Goal: Information Seeking & Learning: Learn about a topic

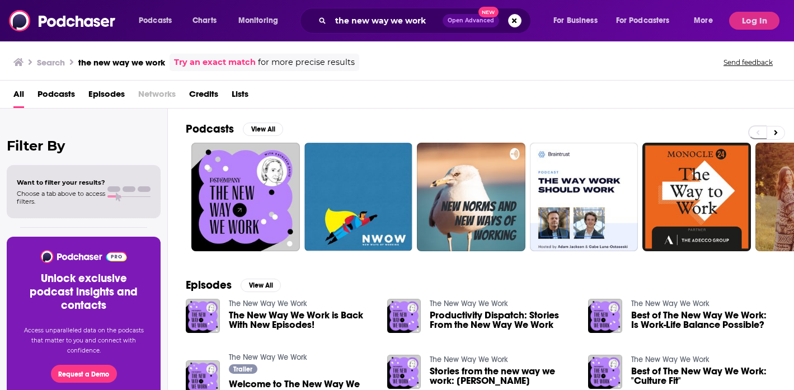
scroll to position [34, 0]
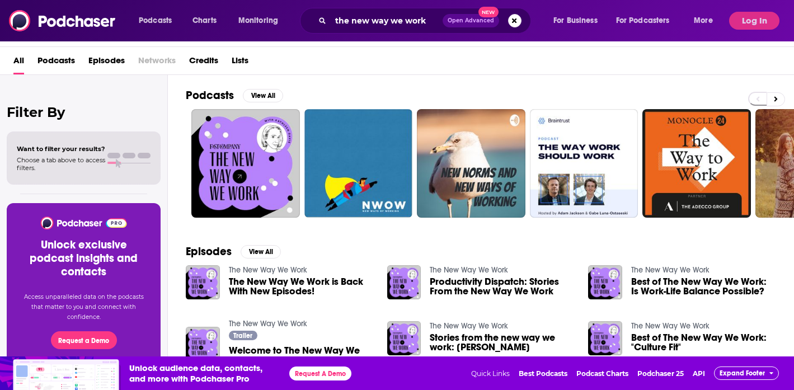
click at [249, 286] on span "The New Way We Work is Back With New Episodes!" at bounding box center [301, 286] width 145 height 19
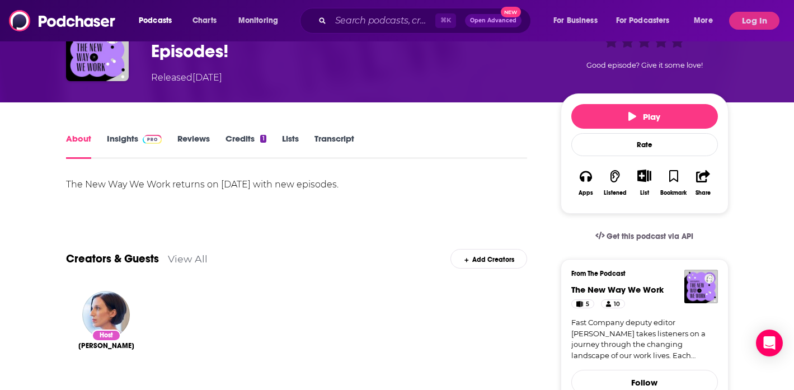
scroll to position [77, 0]
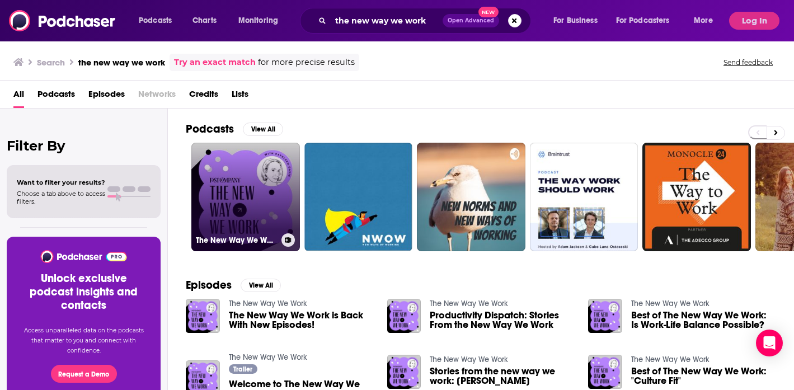
click at [240, 205] on link "The New Way We Work" at bounding box center [245, 197] width 109 height 109
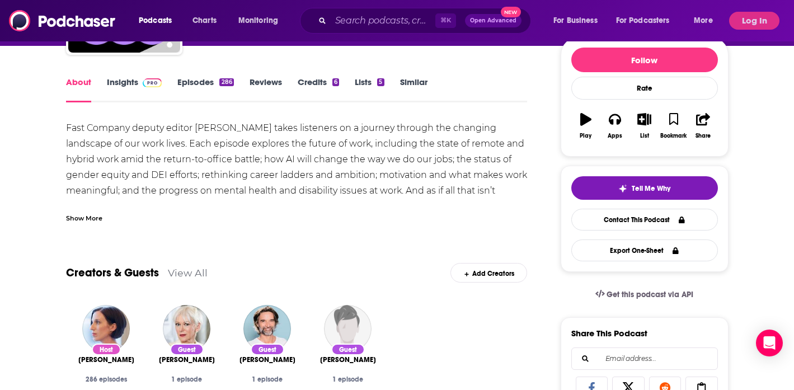
scroll to position [138, 0]
